Goal: Navigation & Orientation: Find specific page/section

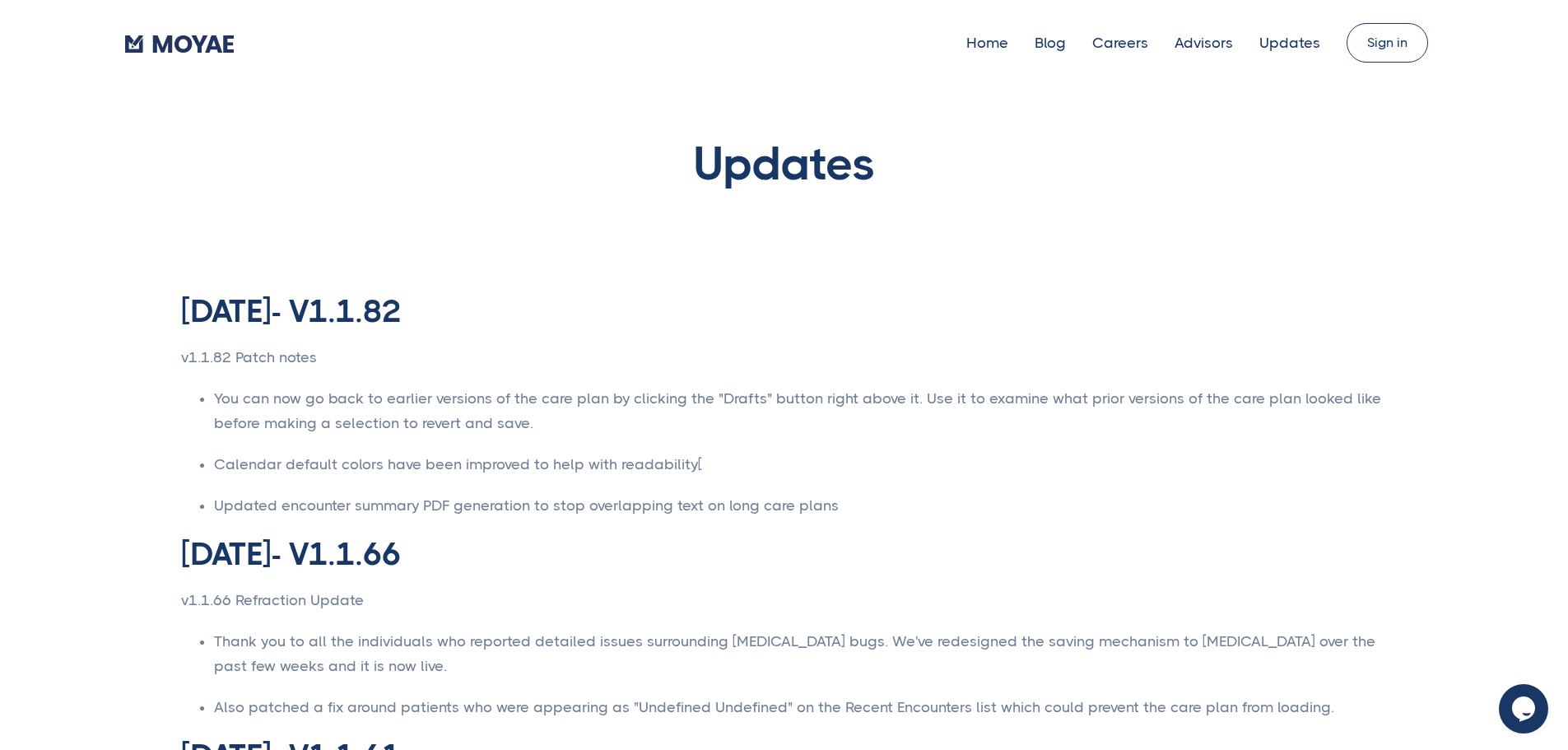
scroll to position [192, 0]
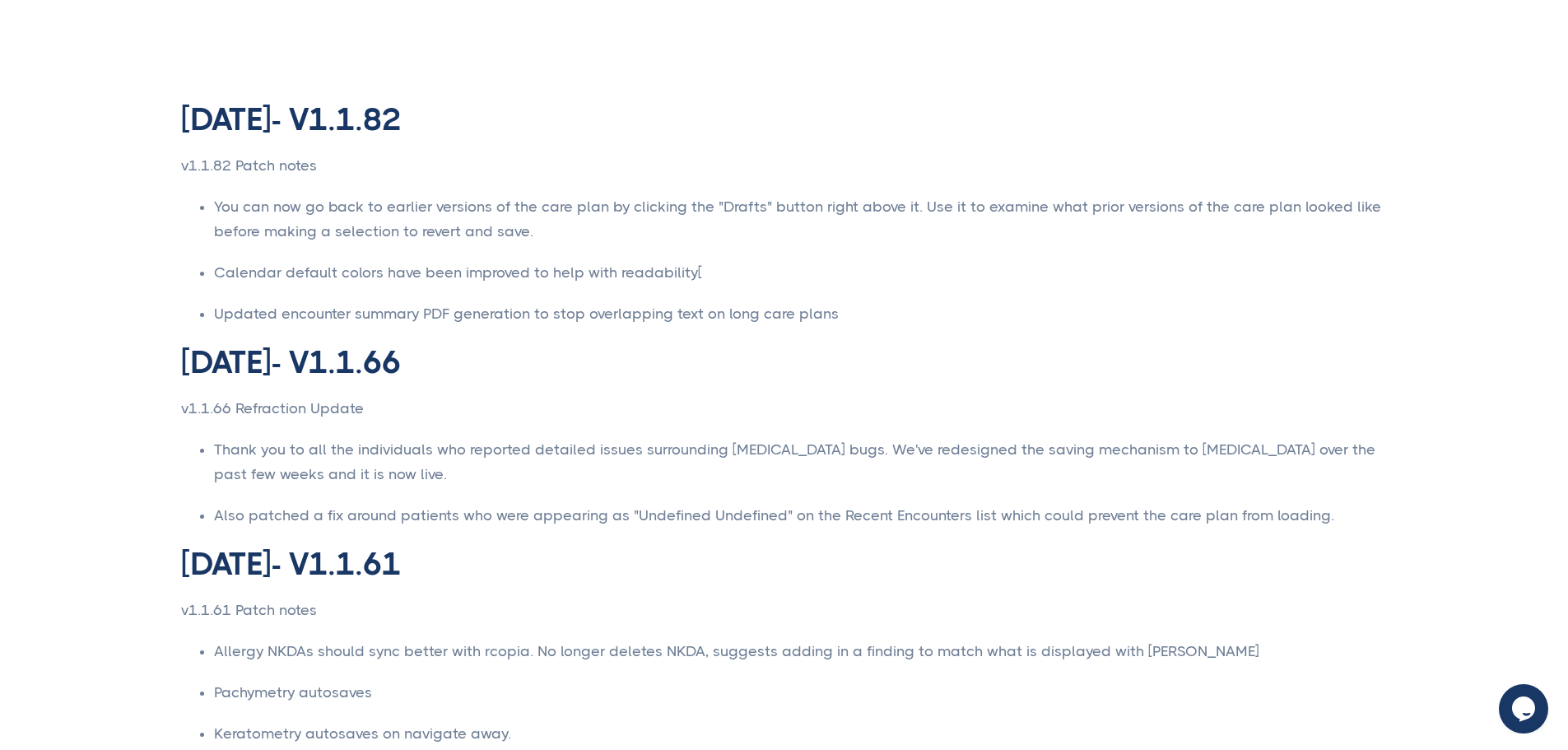
type input "Subscribe"
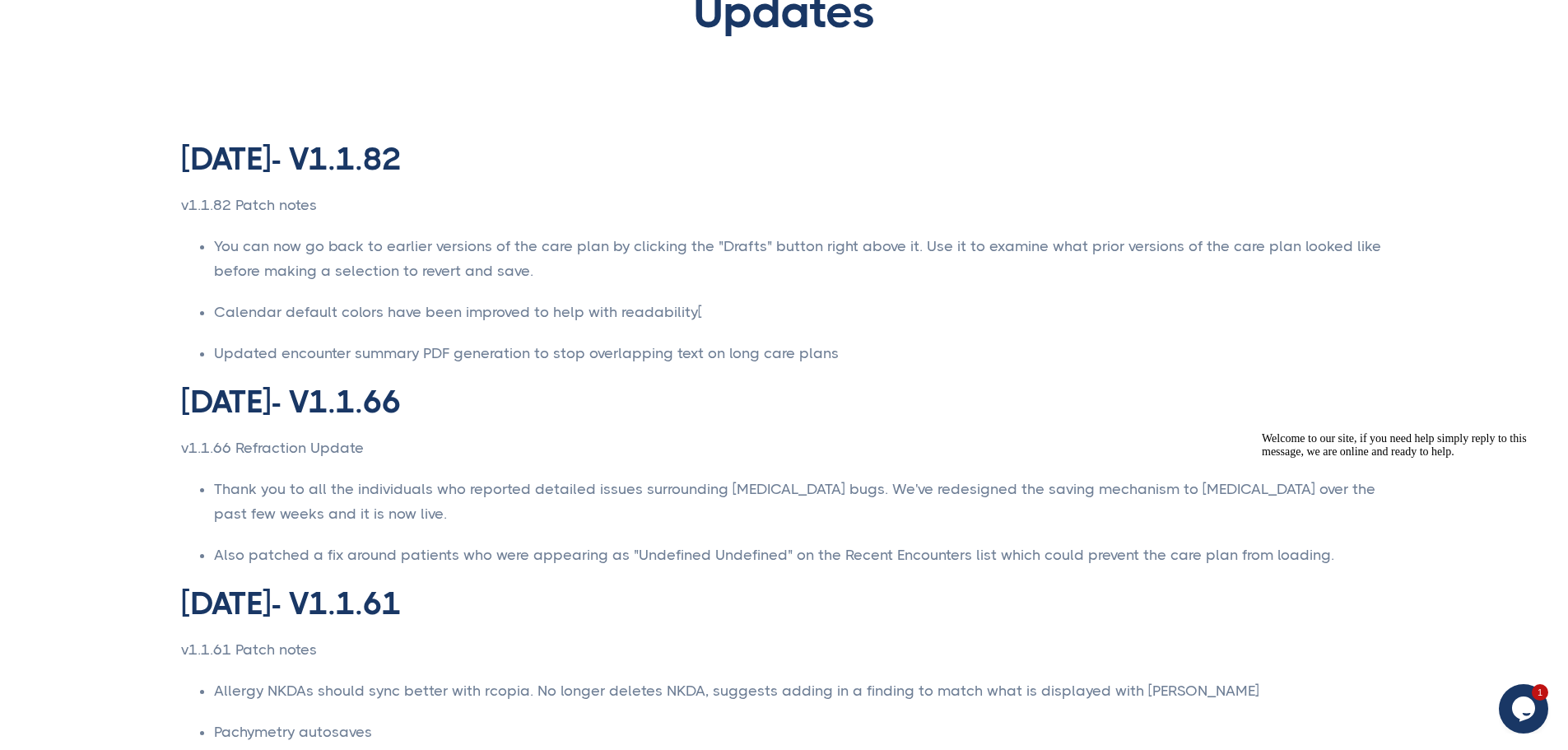
scroll to position [0, 0]
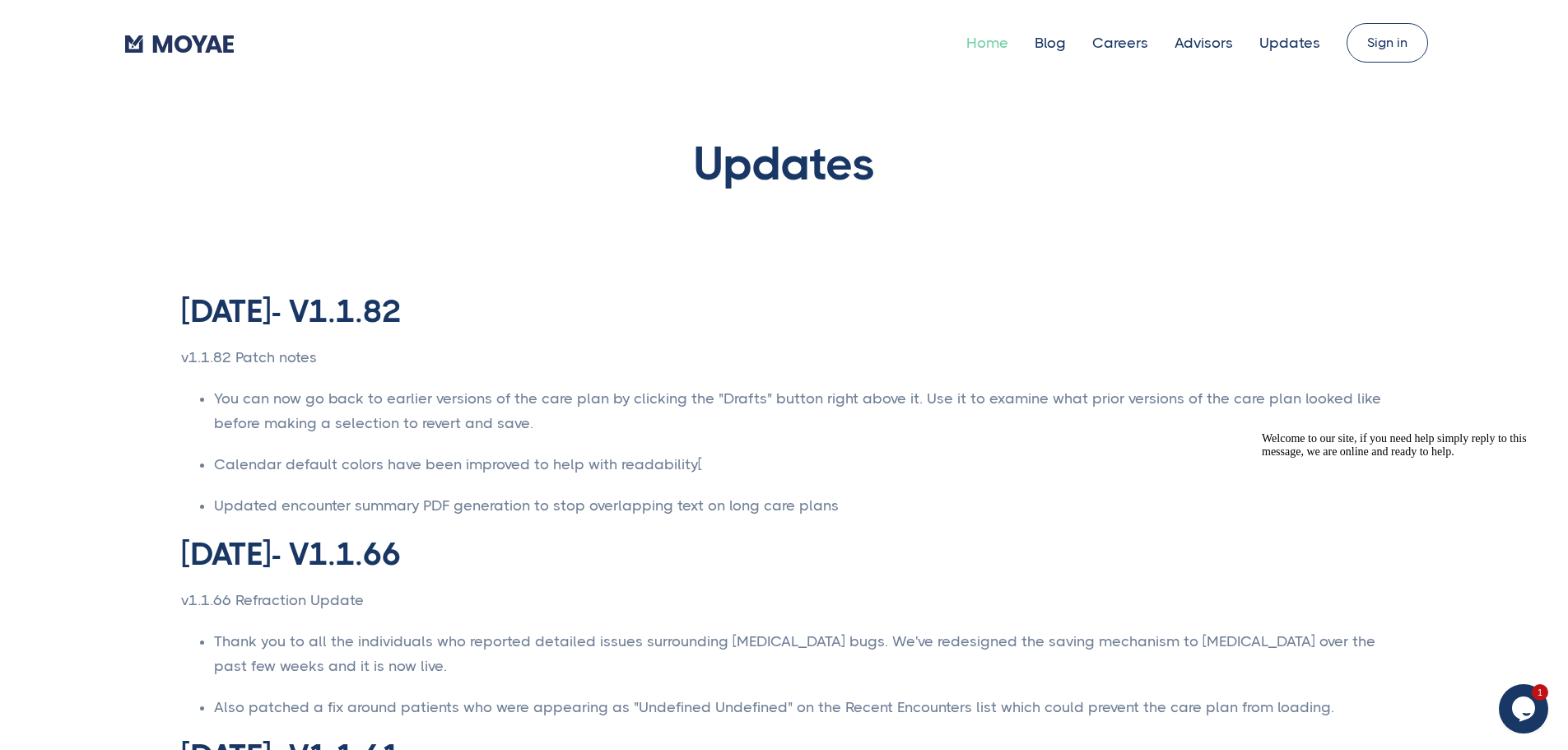
click at [968, 47] on link "Home" at bounding box center [988, 42] width 42 height 17
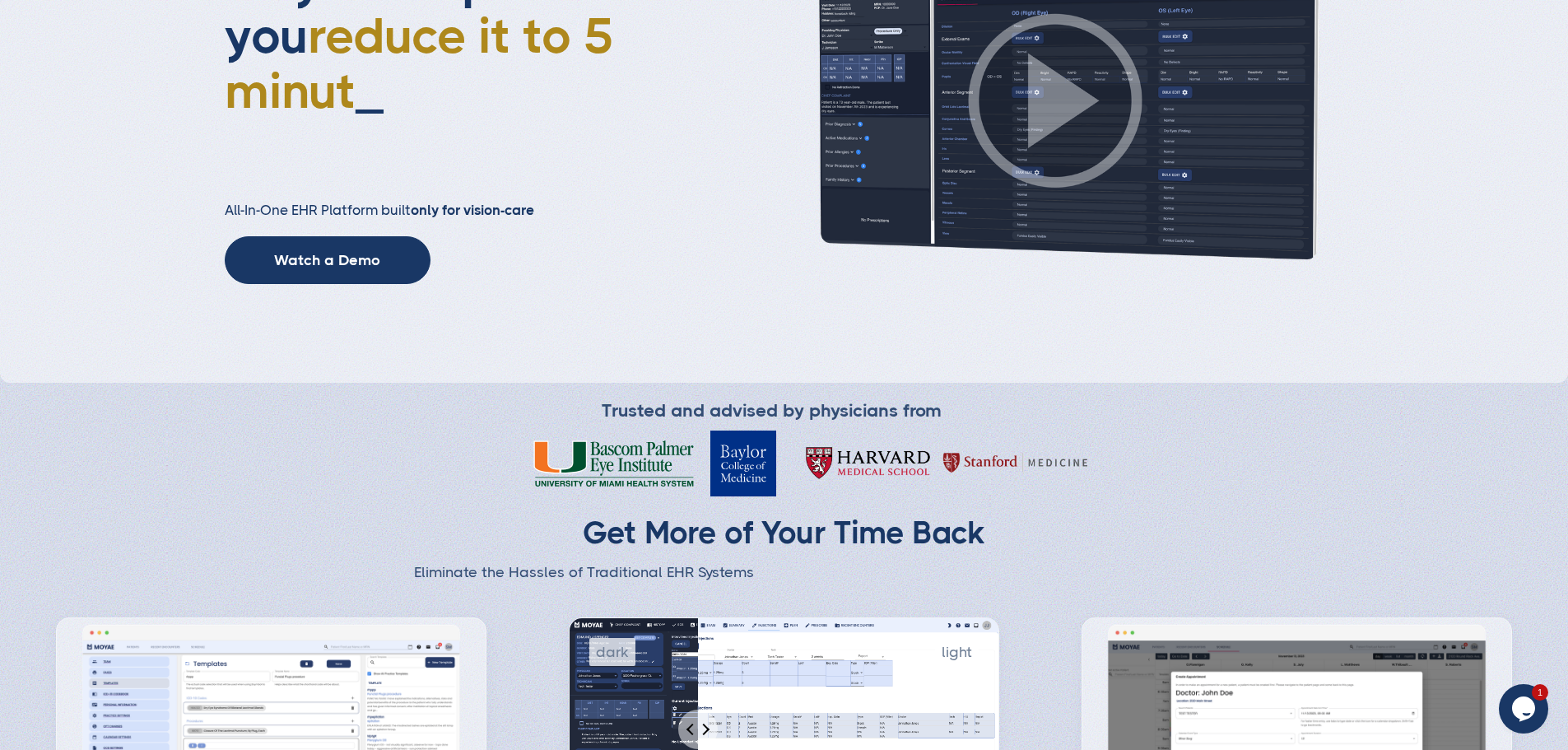
scroll to position [192, 0]
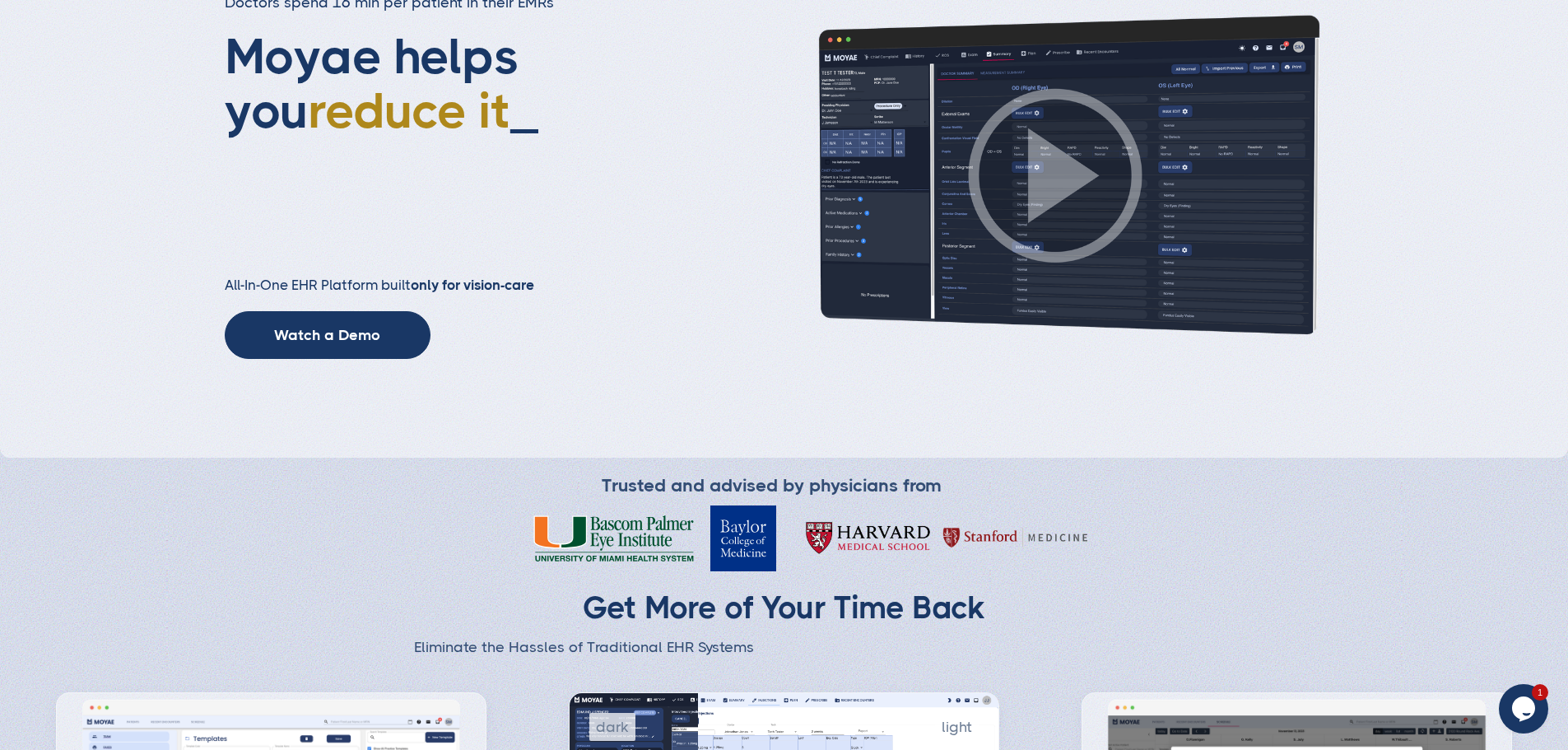
type input "Subscribe"
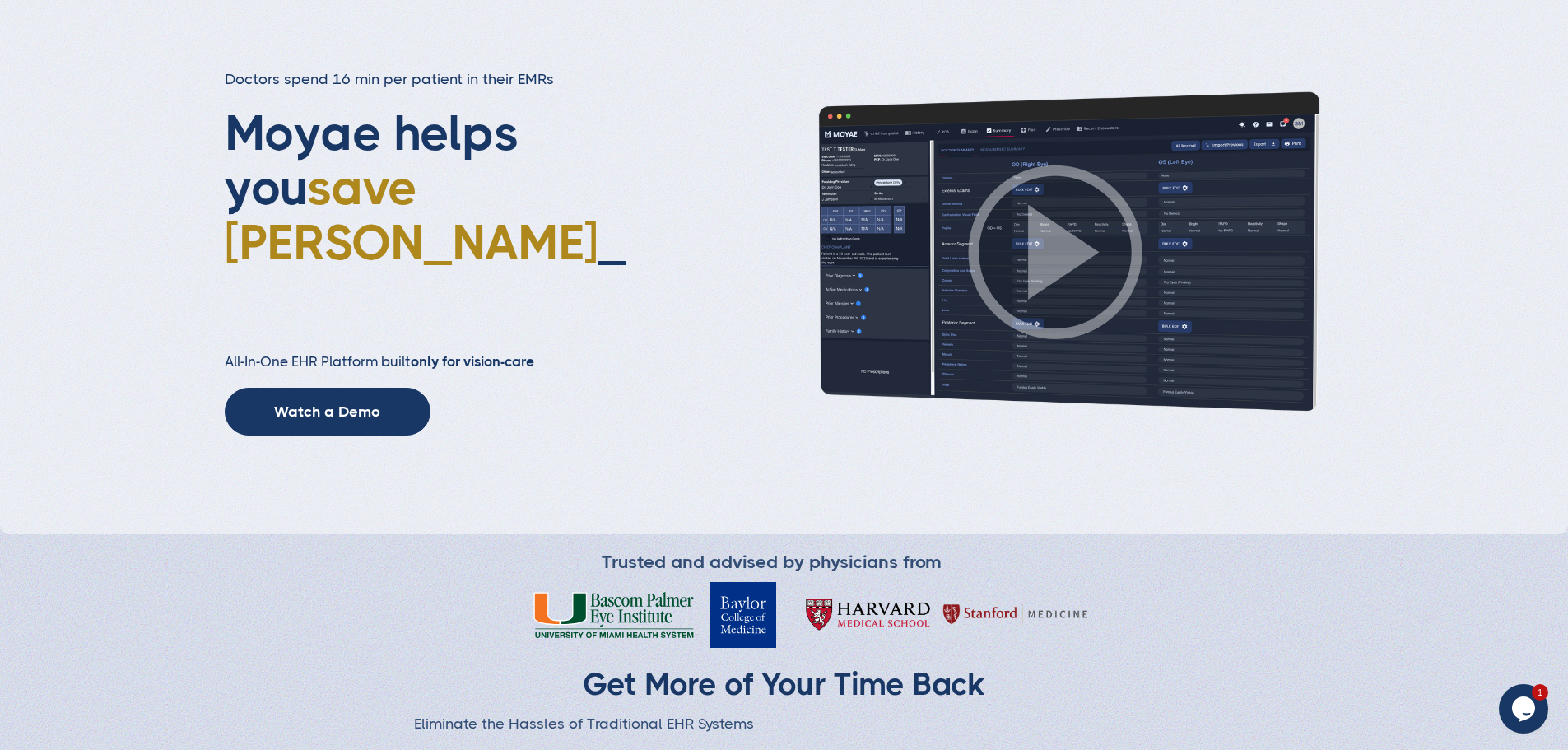
scroll to position [0, 0]
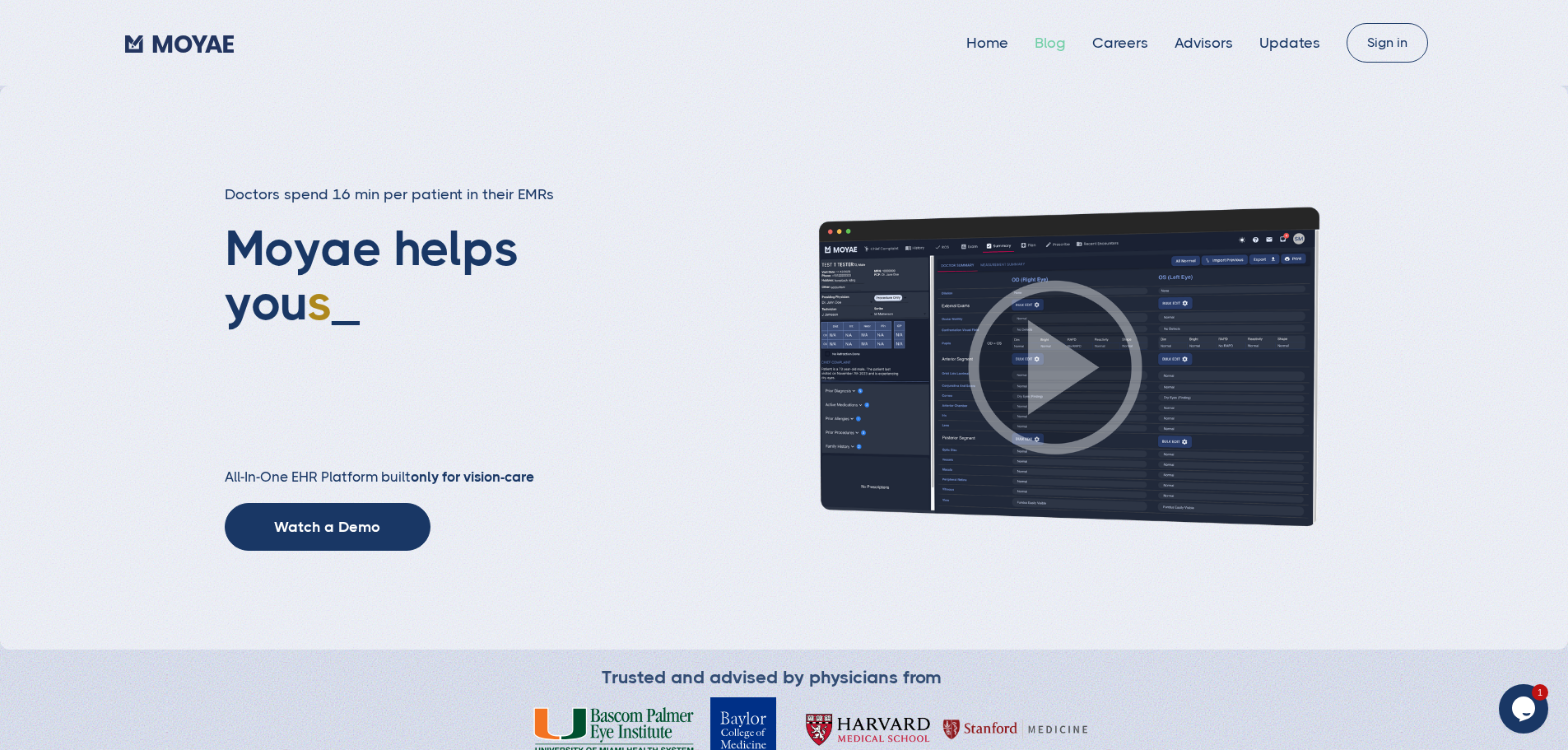
click at [1034, 47] on link "Blog" at bounding box center [1050, 42] width 32 height 17
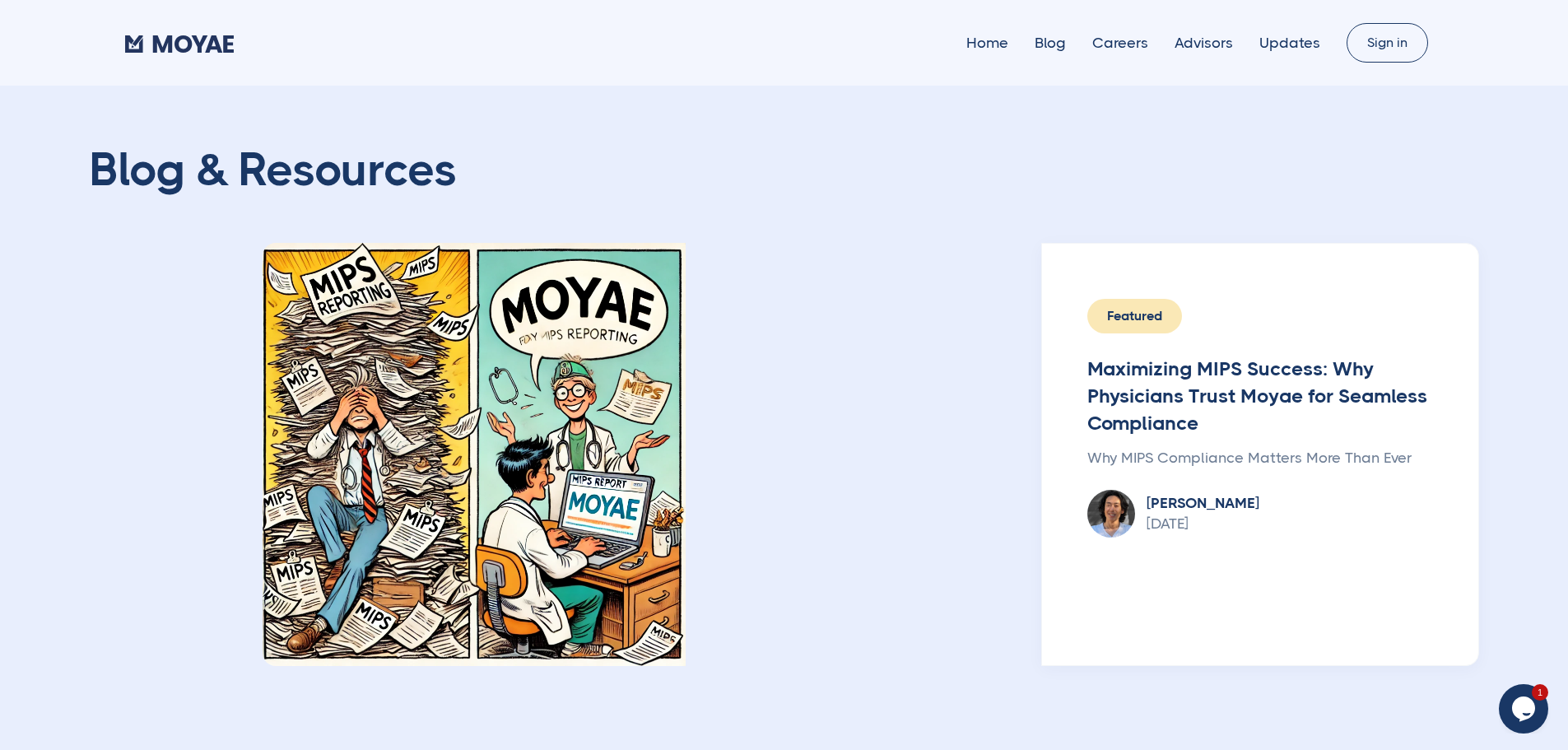
type input "Subscribe"
